Goal: Find specific page/section: Find specific page/section

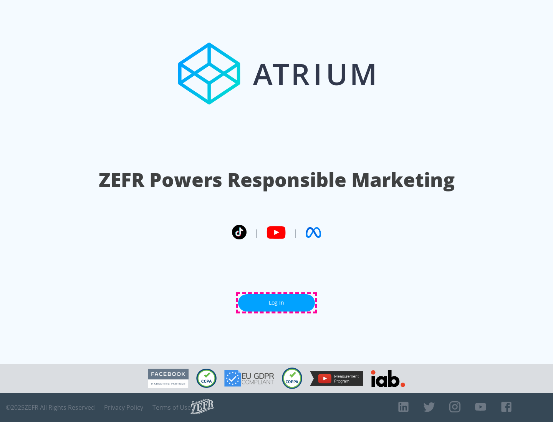
click at [276, 303] on link "Log In" at bounding box center [276, 303] width 77 height 17
